Goal: Use online tool/utility: Utilize a website feature to perform a specific function

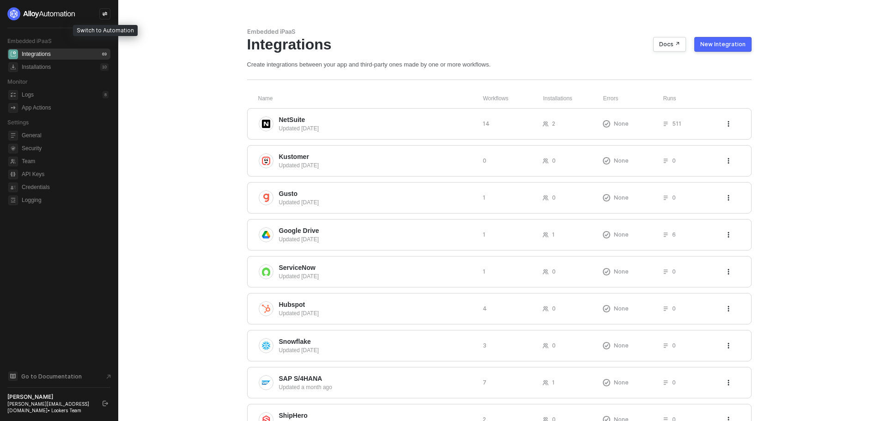
click at [103, 19] on div at bounding box center [104, 13] width 11 height 11
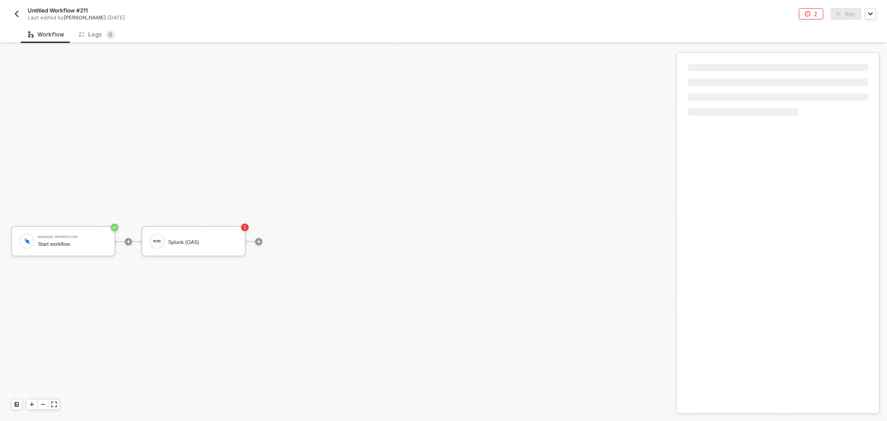
scroll to position [17, 0]
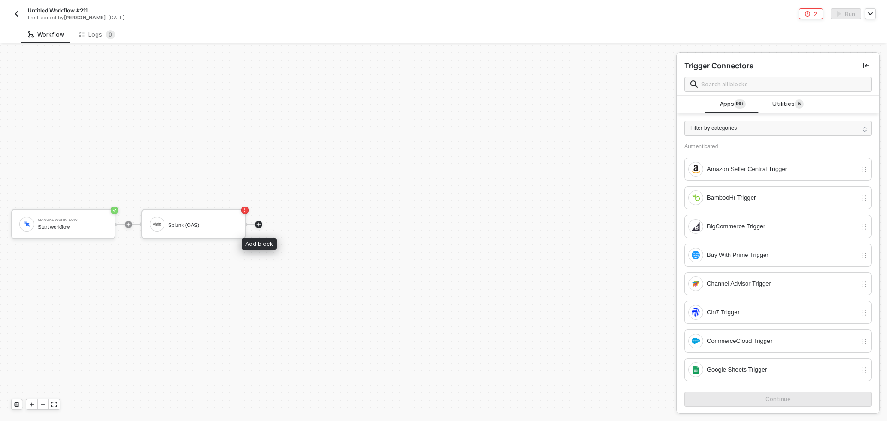
click at [260, 225] on icon "icon-play" at bounding box center [259, 225] width 6 height 6
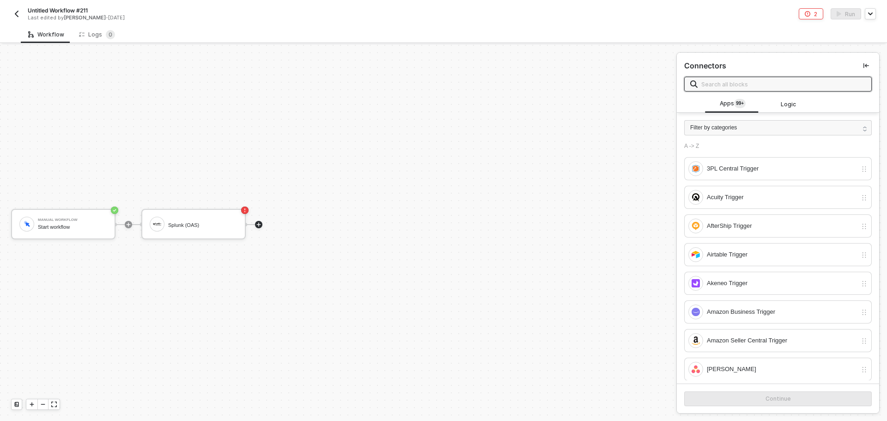
click at [712, 87] on input "text" at bounding box center [783, 84] width 164 height 10
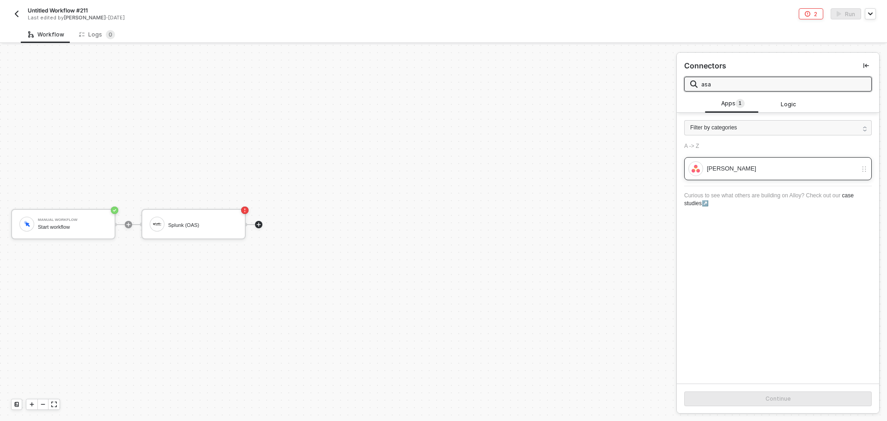
type input "asa"
click at [723, 173] on div "Asana Trigger" at bounding box center [782, 169] width 150 height 10
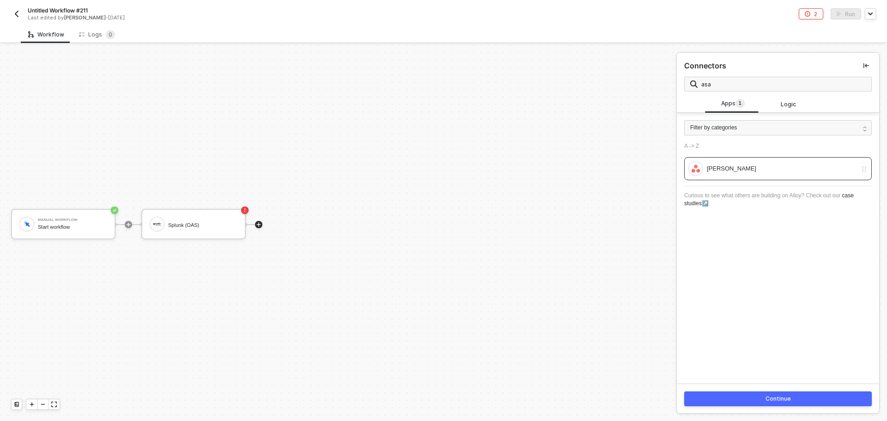
click at [16, 16] on img "button" at bounding box center [16, 13] width 7 height 7
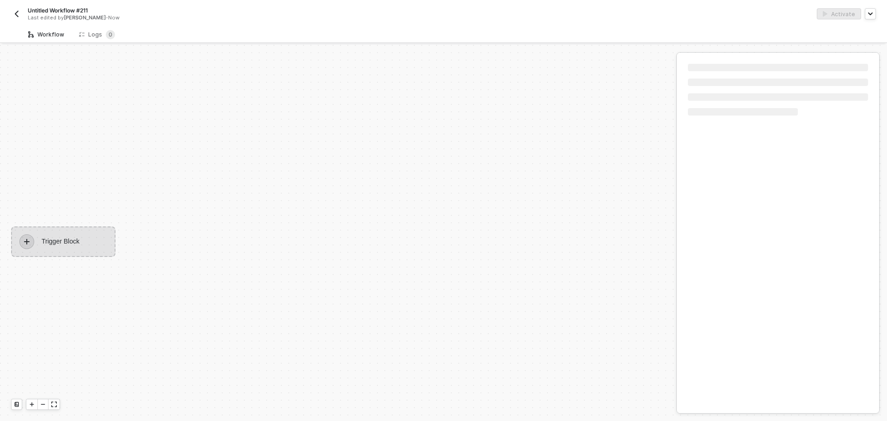
scroll to position [17, 0]
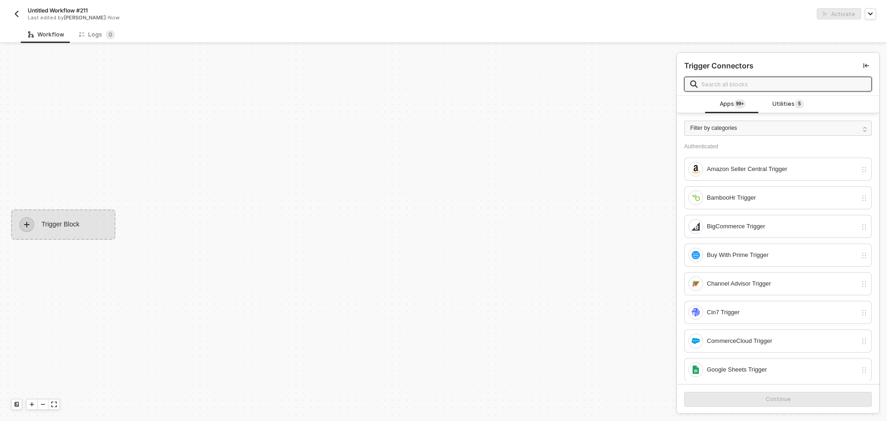
click at [756, 87] on input "text" at bounding box center [783, 84] width 164 height 10
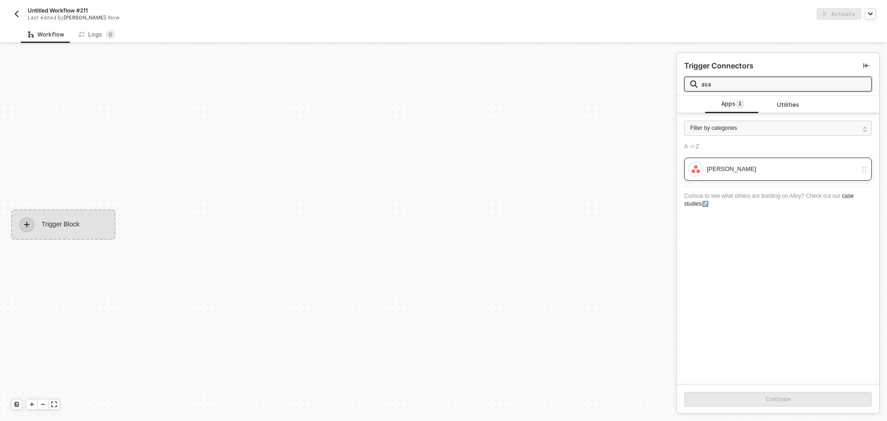
type input "asa"
click at [732, 165] on div "Asana Trigger" at bounding box center [782, 169] width 150 height 10
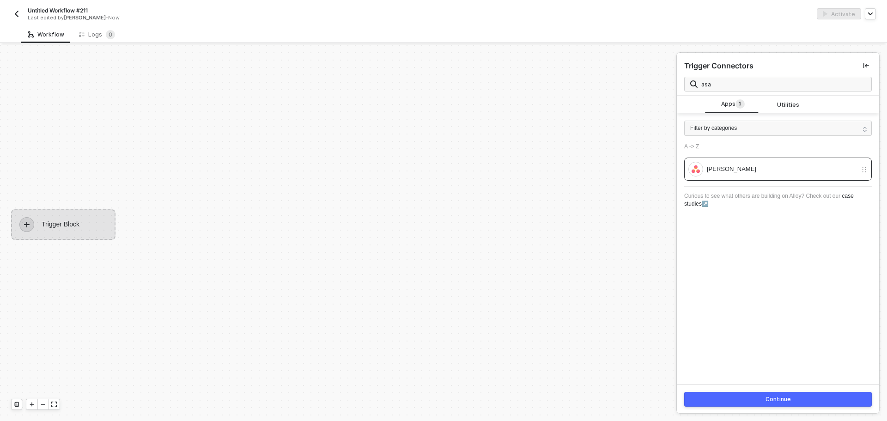
click at [747, 404] on button "Continue" at bounding box center [778, 399] width 188 height 15
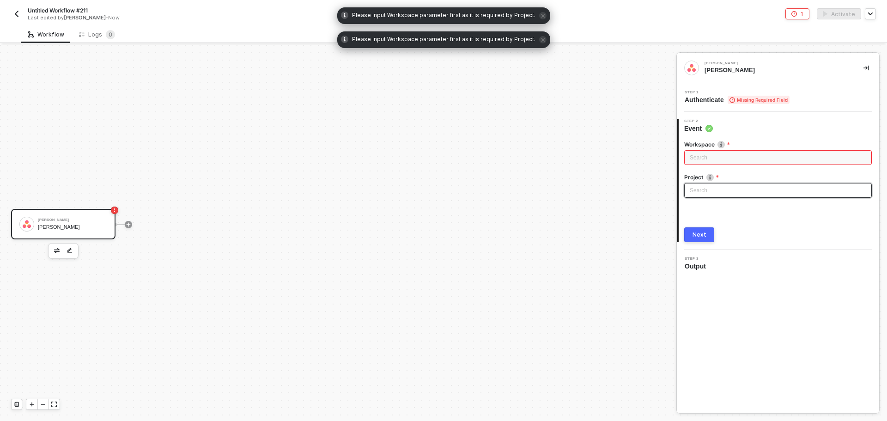
click at [729, 192] on input "search" at bounding box center [778, 190] width 176 height 14
click at [729, 158] on div "Search" at bounding box center [778, 157] width 188 height 15
drag, startPoint x: 636, startPoint y: 238, endPoint x: 628, endPoint y: 231, distance: 10.5
click at [633, 237] on div "Asana Trigger Asana Trigger" at bounding box center [336, 224] width 672 height 393
click at [126, 226] on icon "icon-play" at bounding box center [129, 225] width 6 height 6
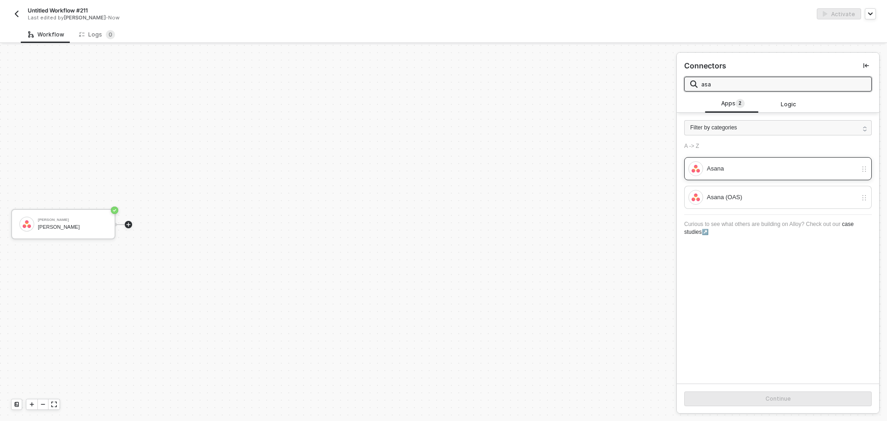
type input "asa"
click at [736, 166] on div "Asana" at bounding box center [782, 169] width 150 height 10
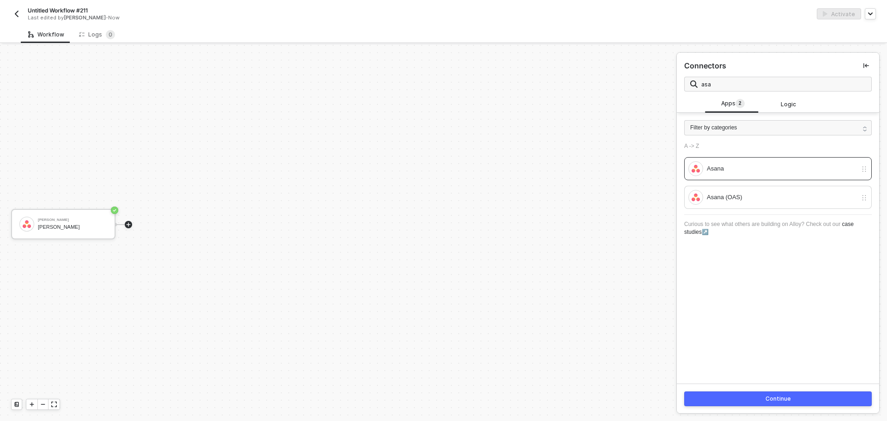
click at [766, 395] on div "Continue" at bounding box center [778, 398] width 25 height 7
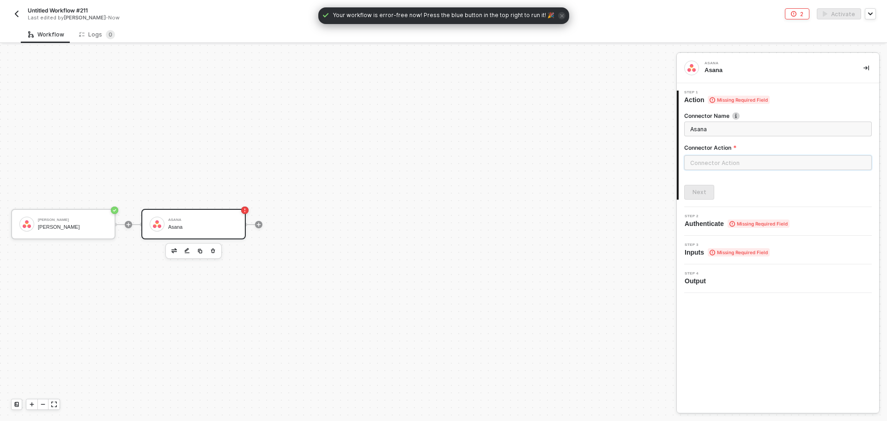
click at [764, 169] on input "text" at bounding box center [778, 162] width 188 height 15
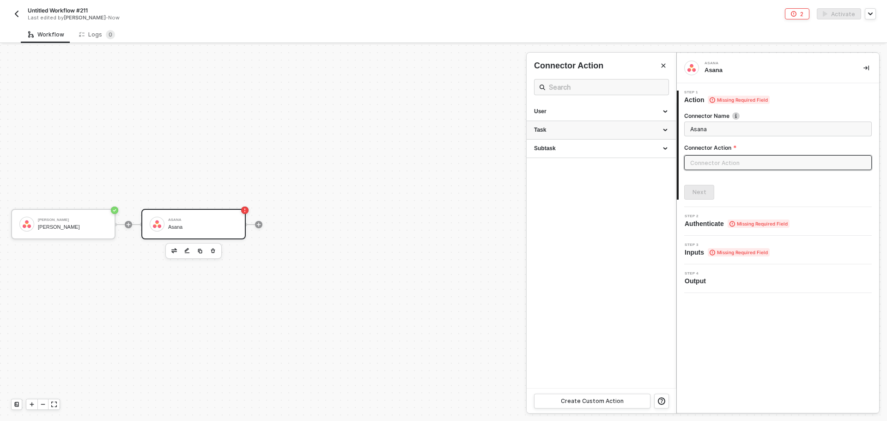
click at [577, 130] on div "Task" at bounding box center [601, 130] width 134 height 8
click at [589, 274] on div "Subtask" at bounding box center [601, 264] width 149 height 18
click at [608, 116] on div "User" at bounding box center [601, 112] width 134 height 8
click at [261, 223] on div at bounding box center [443, 233] width 887 height 376
click at [131, 223] on icon "icon-play" at bounding box center [129, 225] width 6 height 6
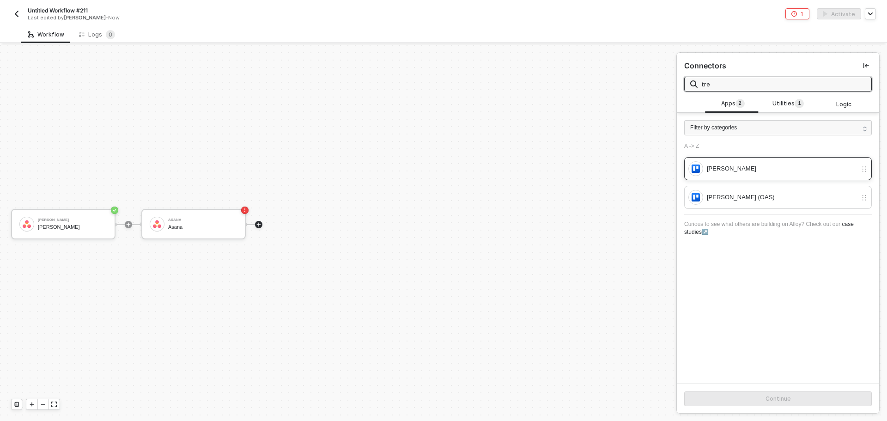
type input "tre"
click at [724, 163] on div "Trello" at bounding box center [772, 168] width 169 height 15
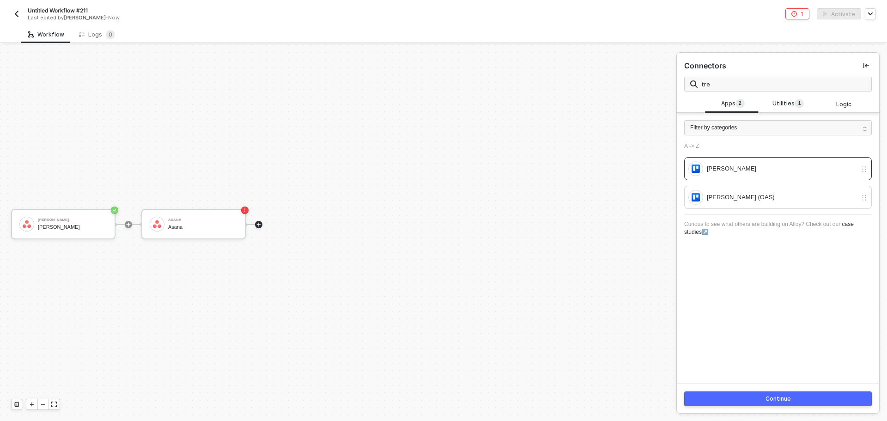
click at [740, 398] on button "Continue" at bounding box center [778, 398] width 188 height 15
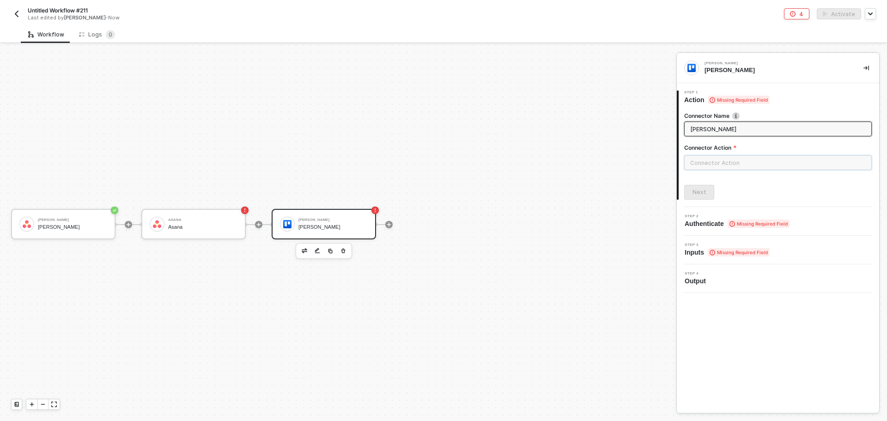
click at [700, 162] on input "text" at bounding box center [778, 162] width 188 height 15
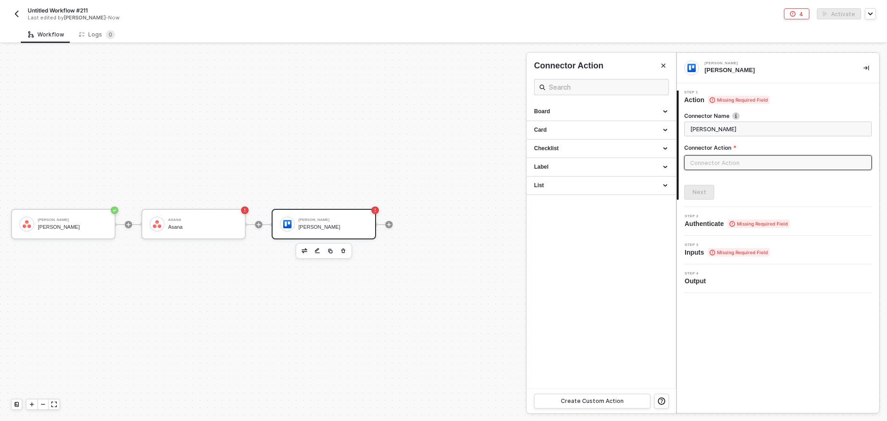
click at [390, 223] on div at bounding box center [443, 233] width 887 height 376
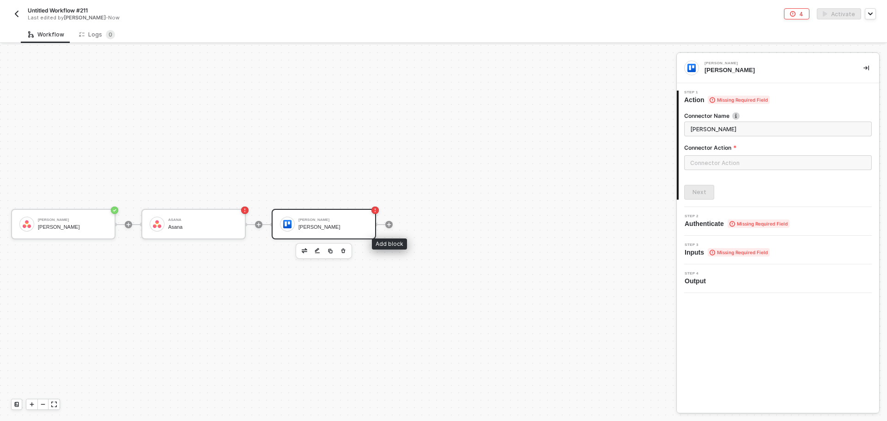
click at [390, 223] on icon "icon-play" at bounding box center [389, 225] width 6 height 6
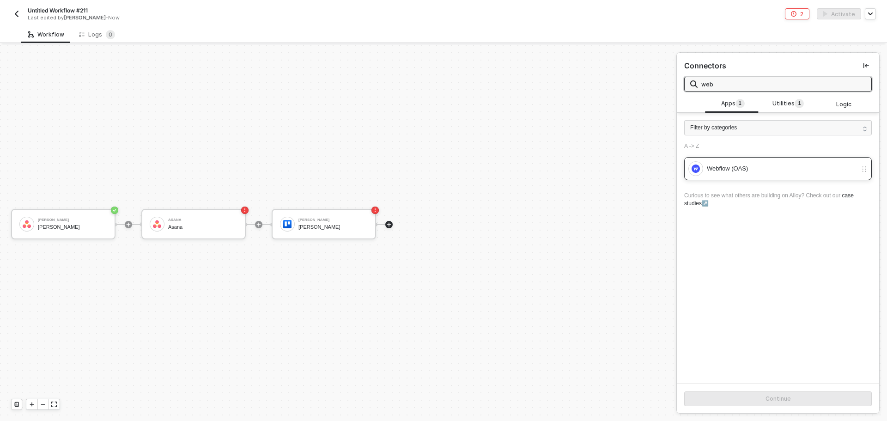
type input "web"
click at [731, 173] on div "Webflow (OAS)" at bounding box center [782, 169] width 150 height 10
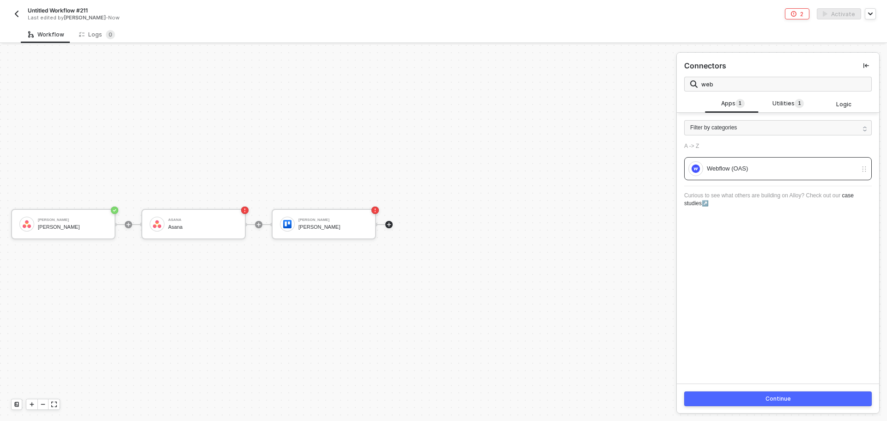
click at [733, 399] on button "Continue" at bounding box center [778, 398] width 188 height 15
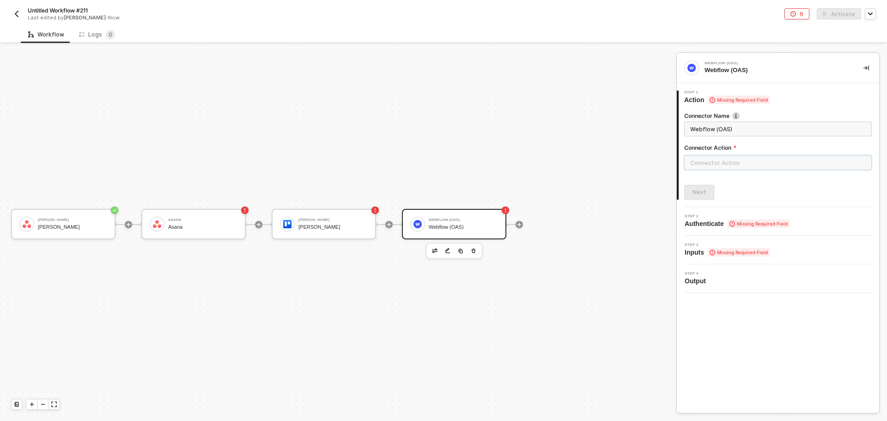
click at [703, 164] on input "text" at bounding box center [778, 162] width 188 height 15
click at [43, 230] on div at bounding box center [443, 233] width 887 height 376
click at [44, 230] on div "Asana Trigger Asana Trigger" at bounding box center [72, 224] width 69 height 18
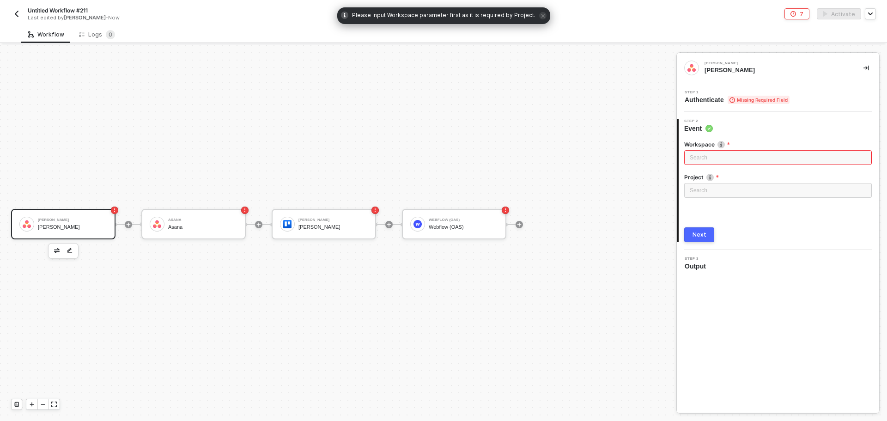
click at [56, 252] on img "button" at bounding box center [57, 250] width 6 height 5
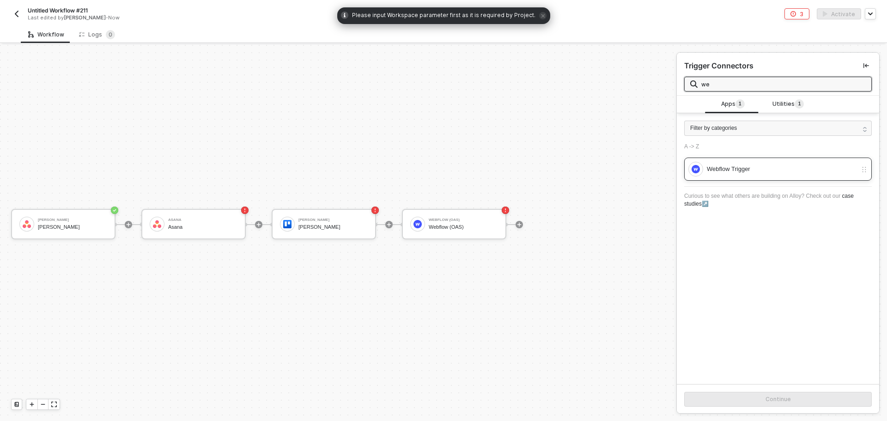
type input "we"
click at [726, 166] on div "Webflow Trigger" at bounding box center [782, 169] width 150 height 10
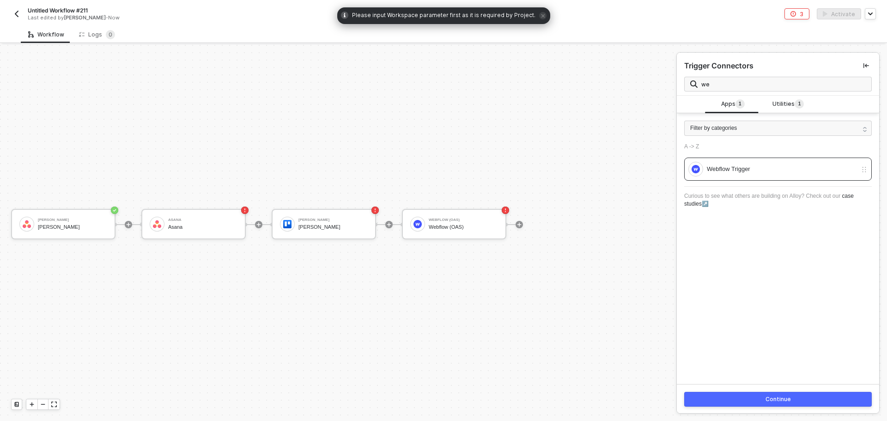
click at [738, 393] on button "Continue" at bounding box center [778, 399] width 188 height 15
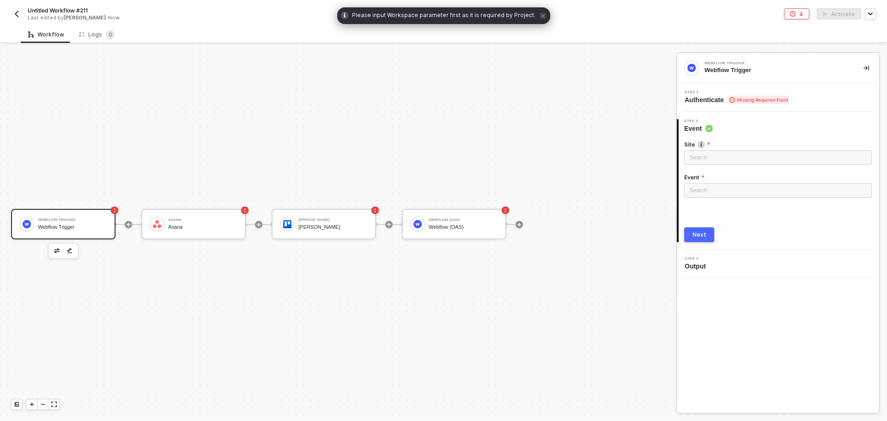
click at [733, 181] on div "Event" at bounding box center [778, 178] width 188 height 10
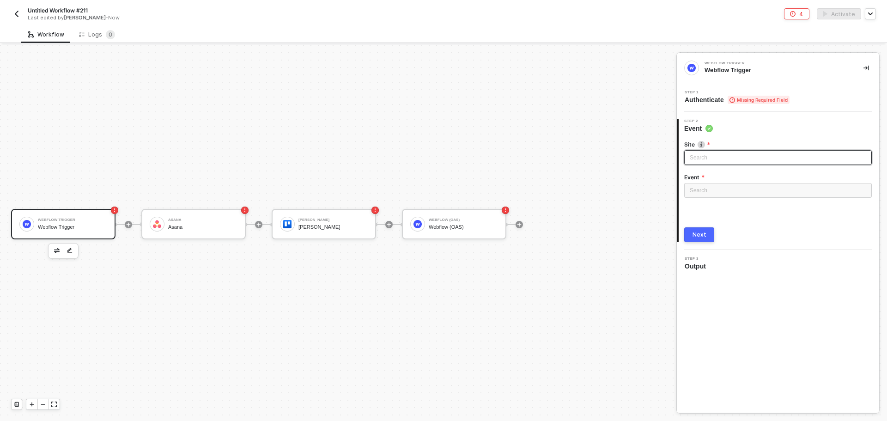
click at [730, 164] on div "Search" at bounding box center [778, 157] width 188 height 15
drag, startPoint x: 629, startPoint y: 248, endPoint x: 640, endPoint y: 247, distance: 11.1
click at [631, 247] on div "Webflow Trigger Webflow Trigger Asana Asana Trello Trello Webflow (OAS) Webflow…" at bounding box center [336, 224] width 672 height 393
click at [719, 199] on div "Search" at bounding box center [778, 192] width 188 height 19
click at [718, 188] on input "search" at bounding box center [778, 190] width 176 height 14
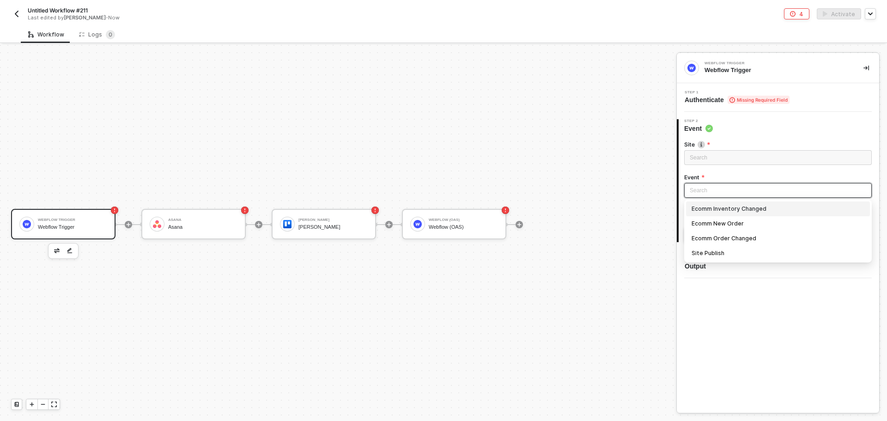
click at [598, 160] on div "Webflow Trigger Webflow Trigger Asana Asana Trello Trello Webflow (OAS) Webflow…" at bounding box center [336, 224] width 672 height 393
